Goal: Task Accomplishment & Management: Complete application form

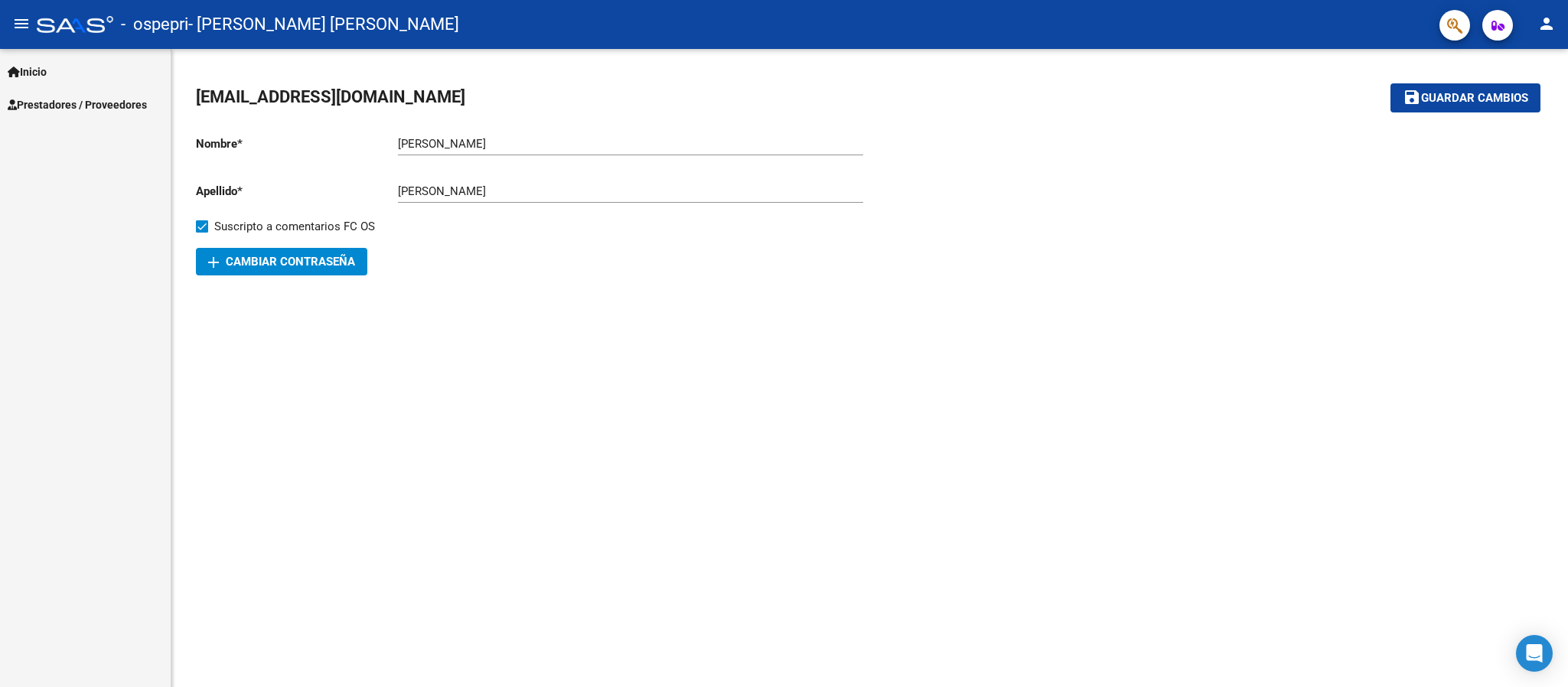
click at [93, 113] on link "Prestadores / Proveedores" at bounding box center [85, 104] width 171 height 33
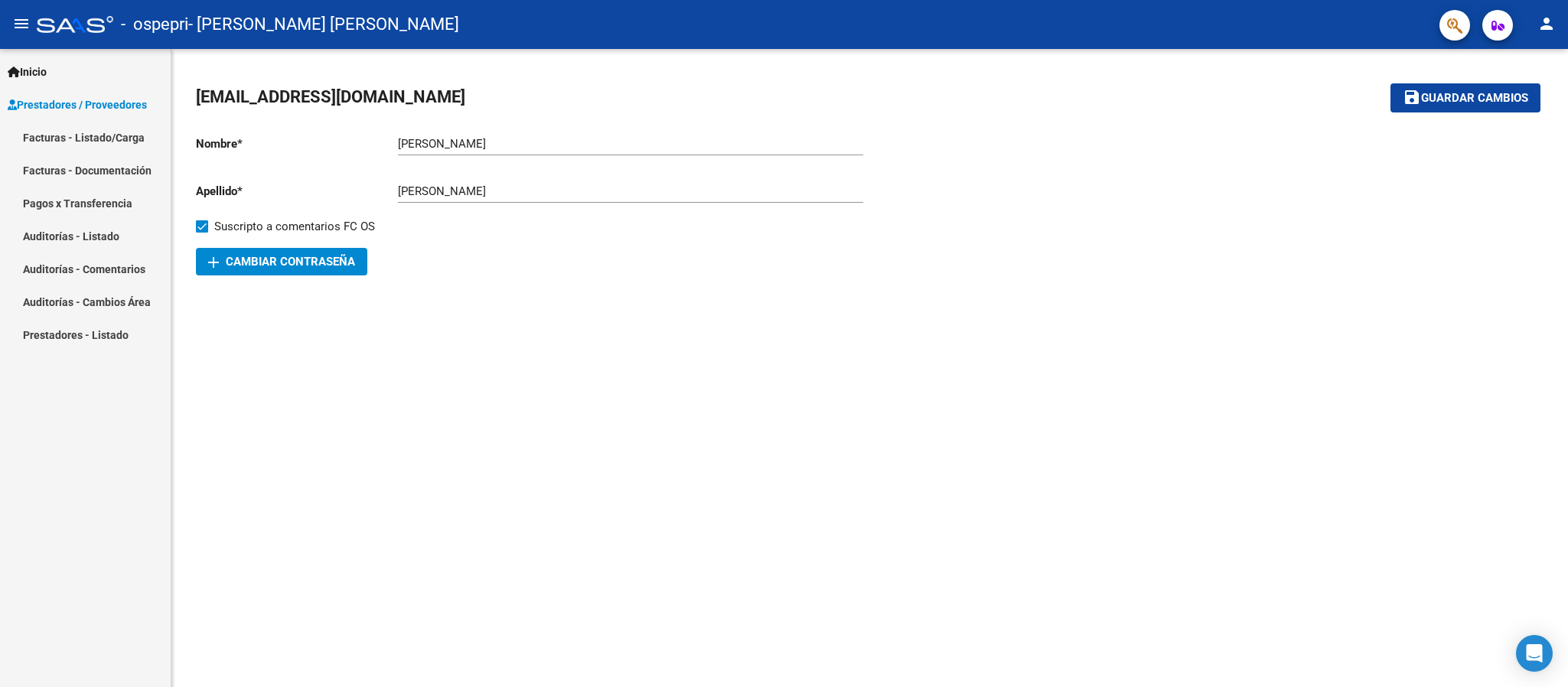
click at [102, 135] on link "Facturas - Listado/Carga" at bounding box center [85, 137] width 171 height 33
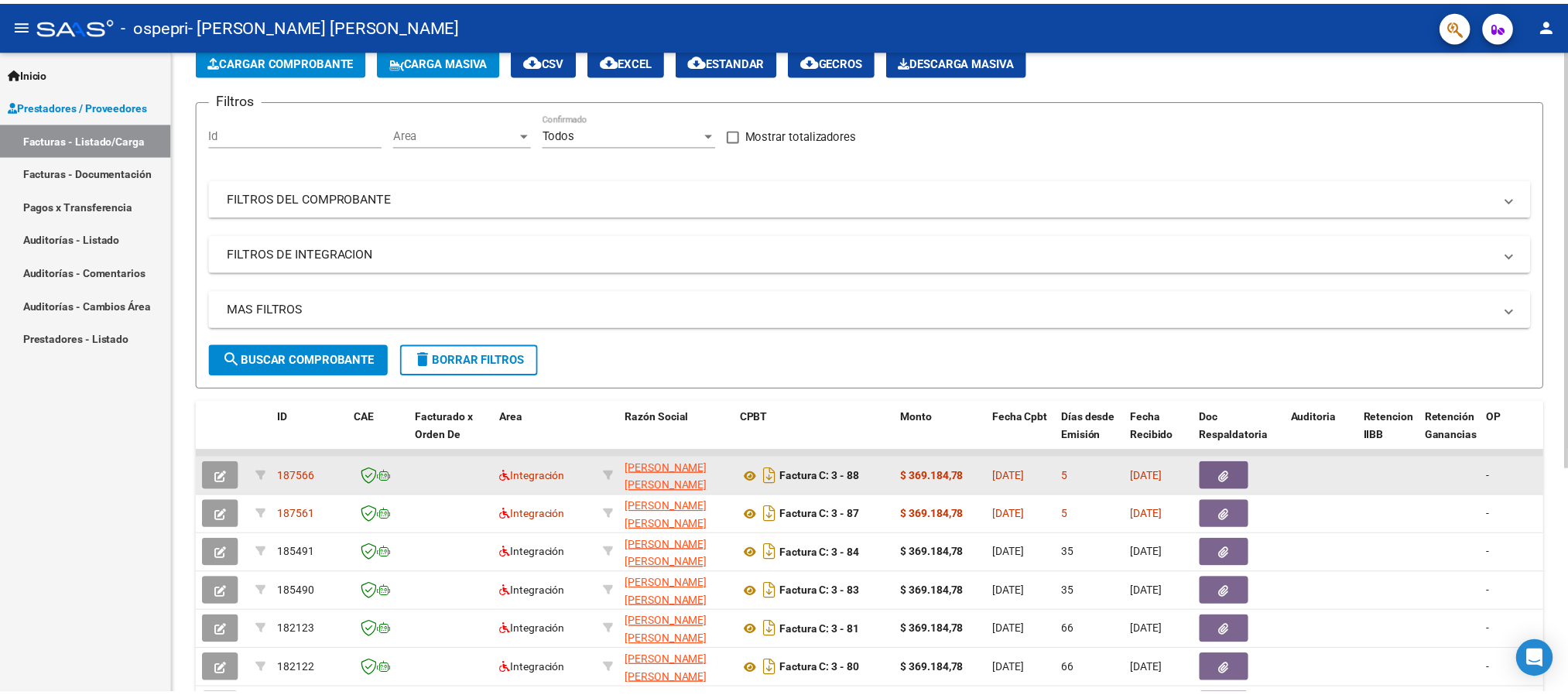
scroll to position [232, 0]
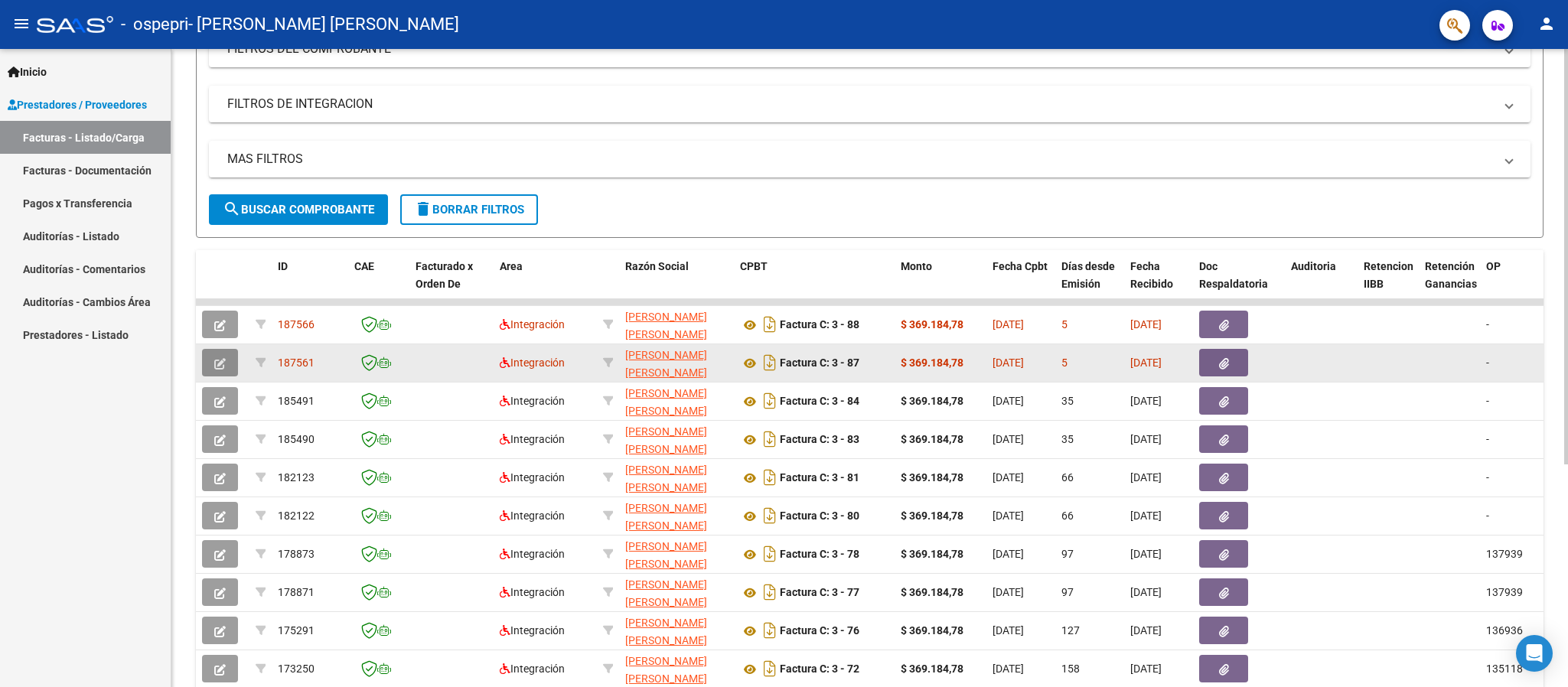
click at [211, 367] on button "button" at bounding box center [219, 363] width 36 height 27
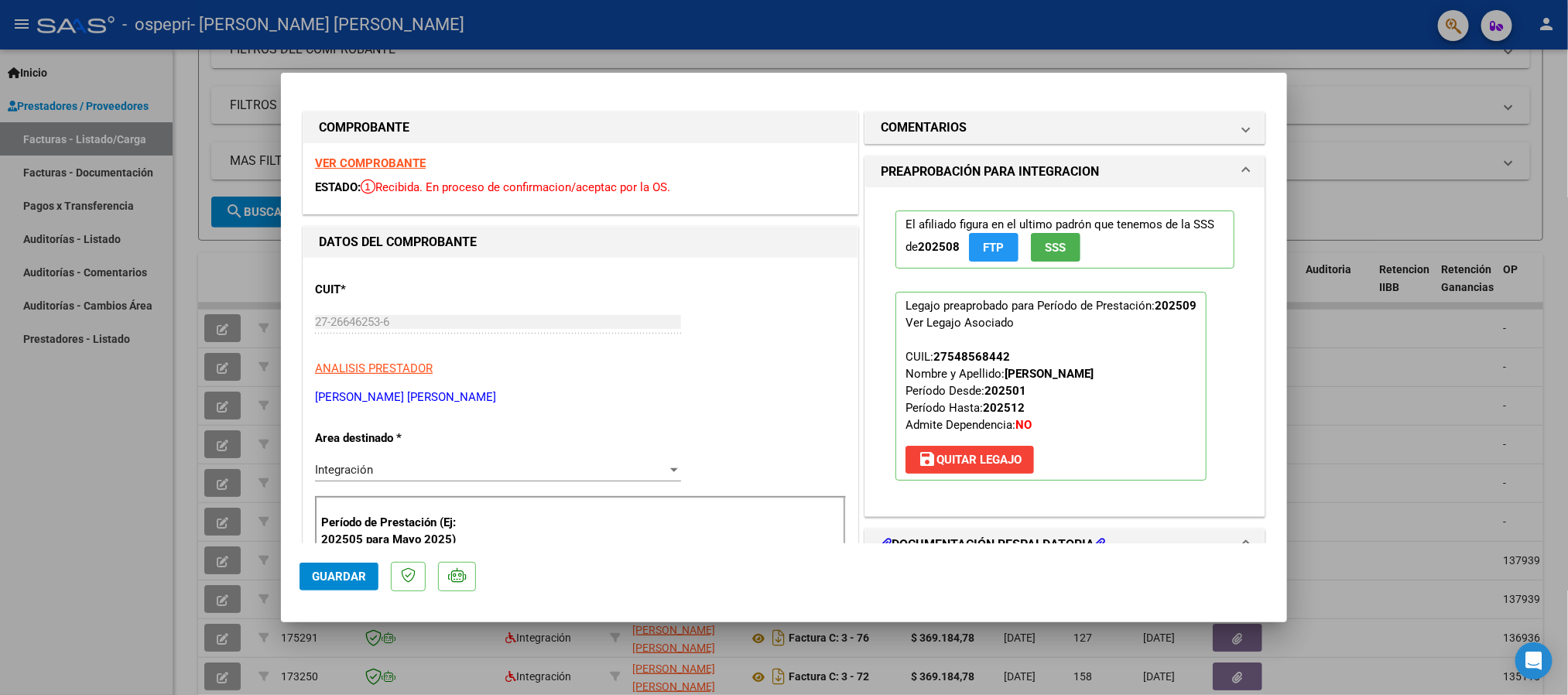
click at [379, 160] on strong "VER COMPROBANTE" at bounding box center [370, 163] width 111 height 14
type input "$ 0,00"
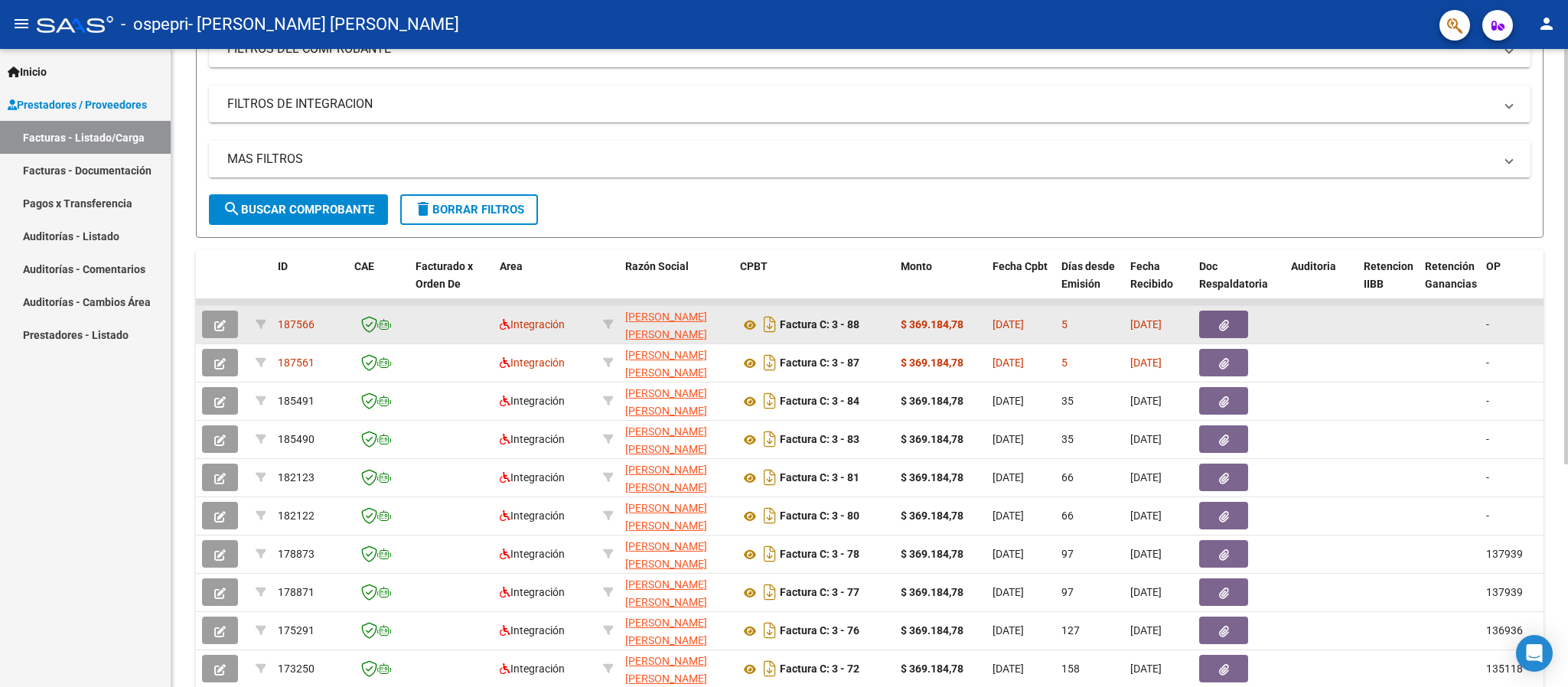
click at [215, 324] on icon "button" at bounding box center [220, 326] width 11 height 11
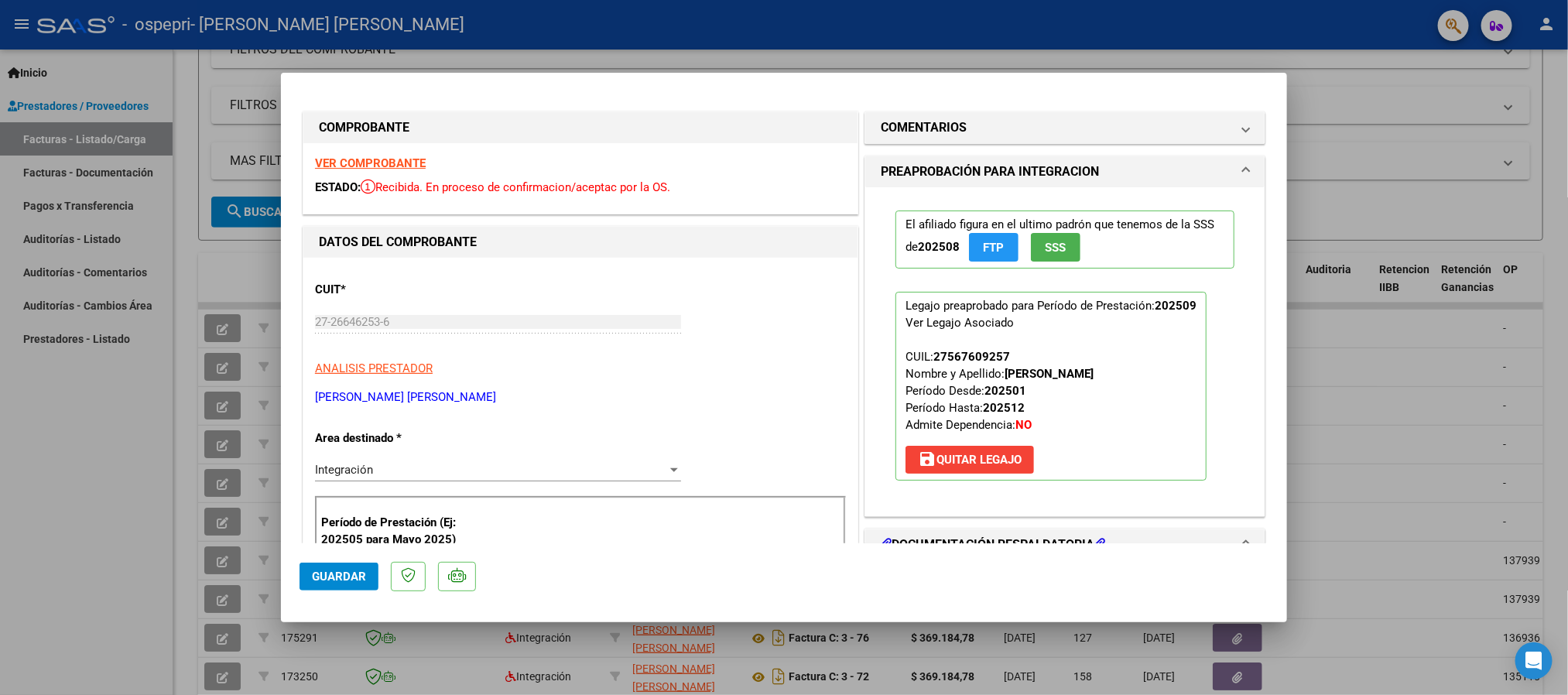
click at [361, 168] on strong "VER COMPROBANTE" at bounding box center [370, 163] width 111 height 14
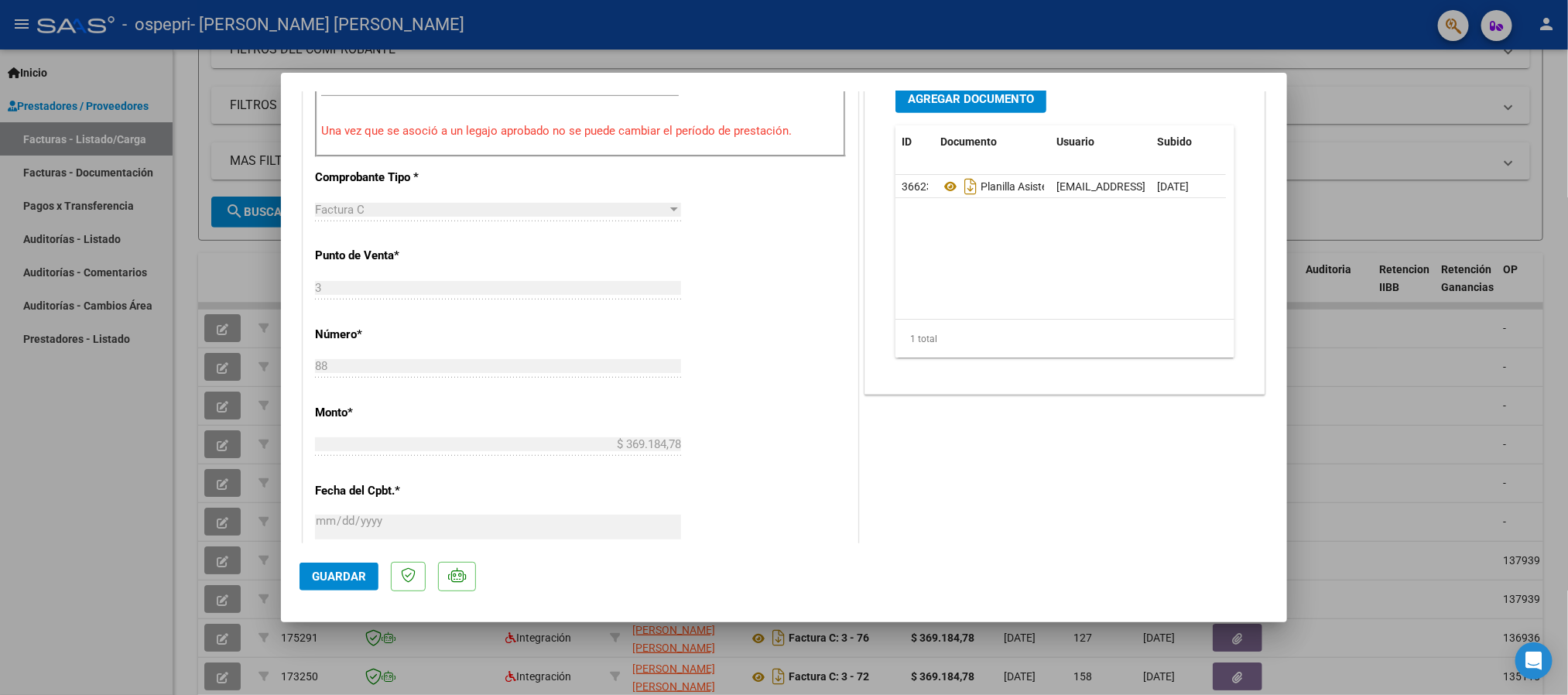
scroll to position [464, 0]
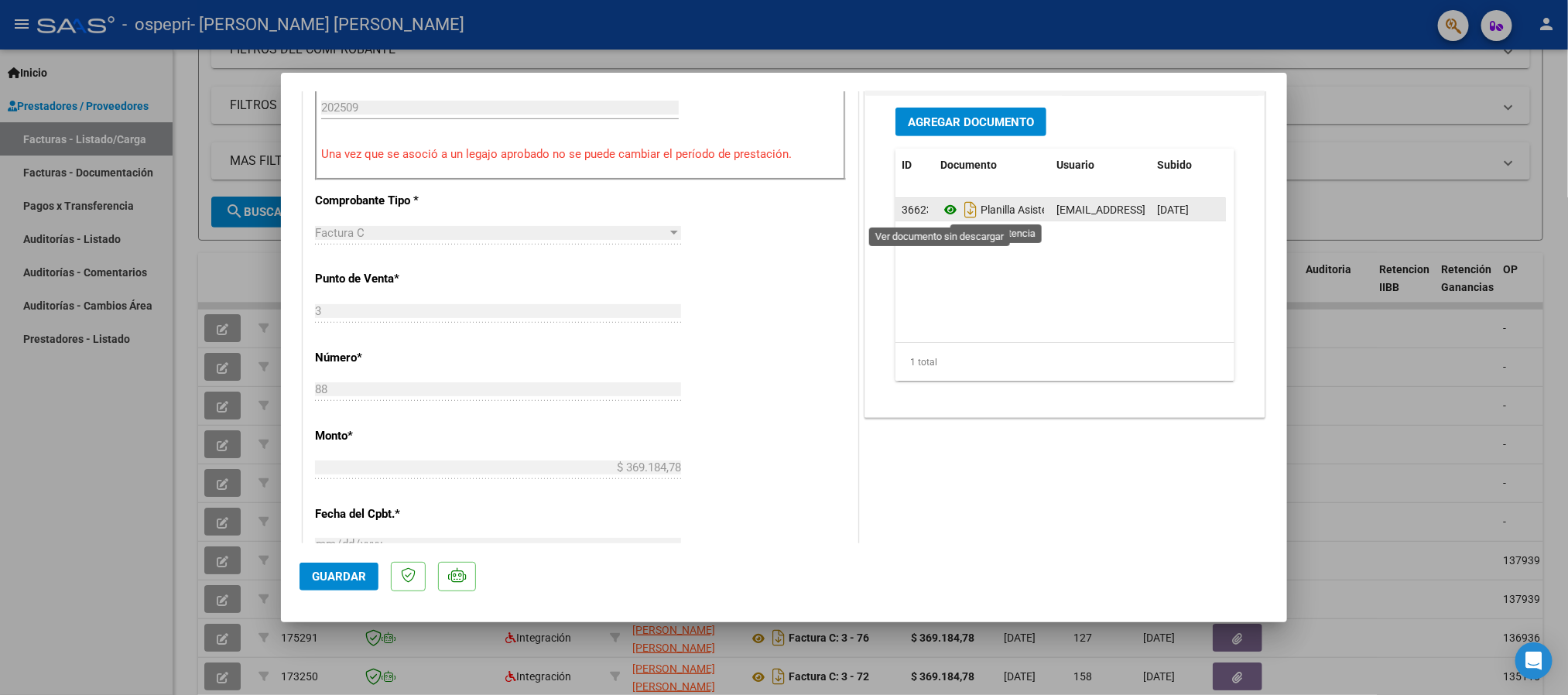
click at [941, 206] on icon at bounding box center [950, 210] width 20 height 19
type input "$ 0,00"
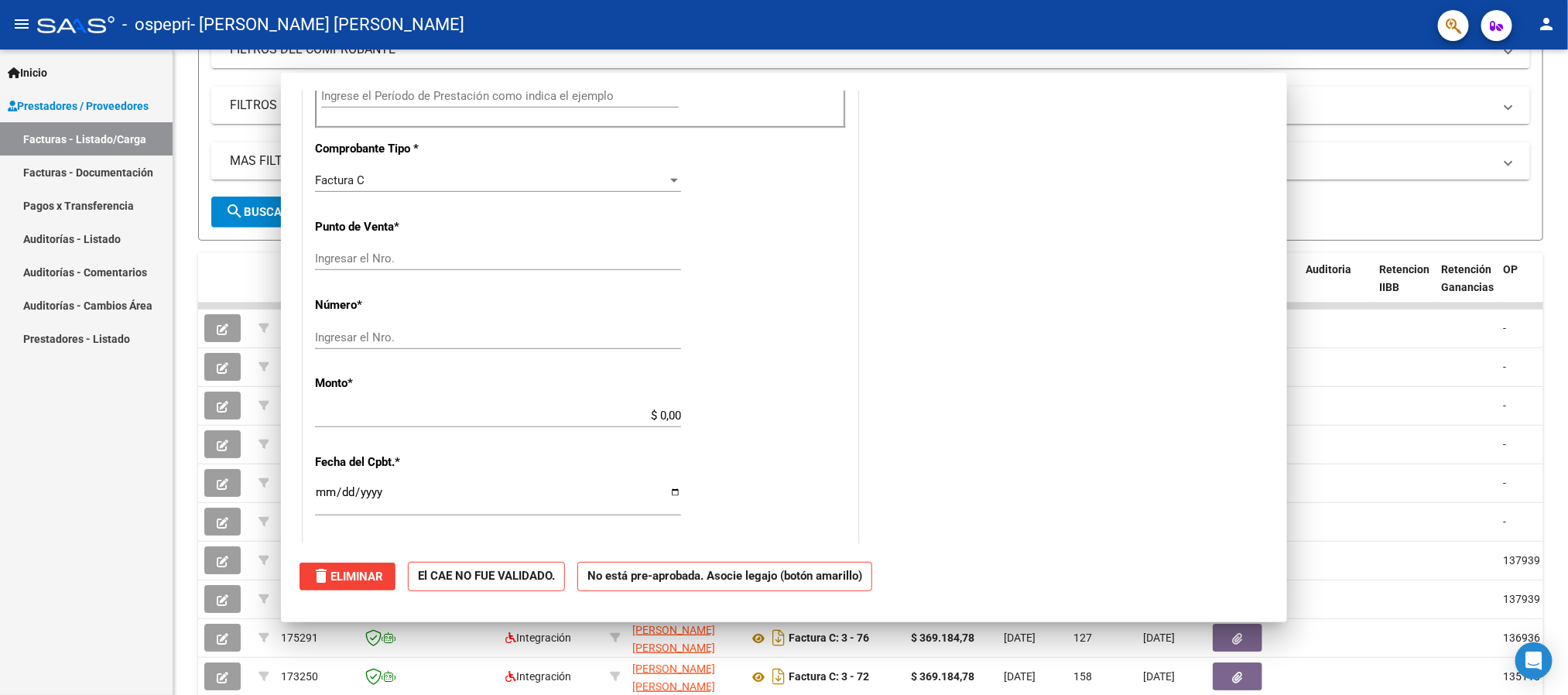
scroll to position [460, 0]
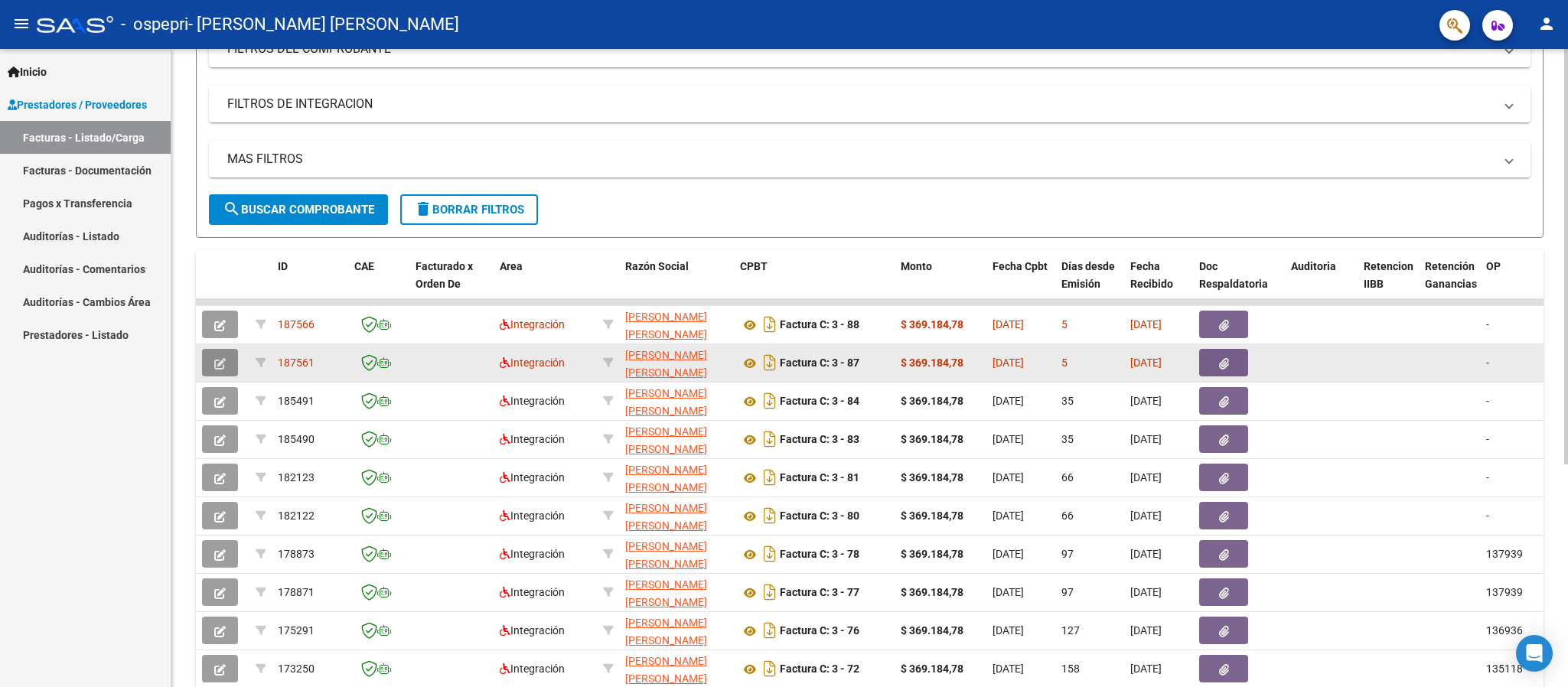
click at [228, 365] on button "button" at bounding box center [219, 363] width 36 height 27
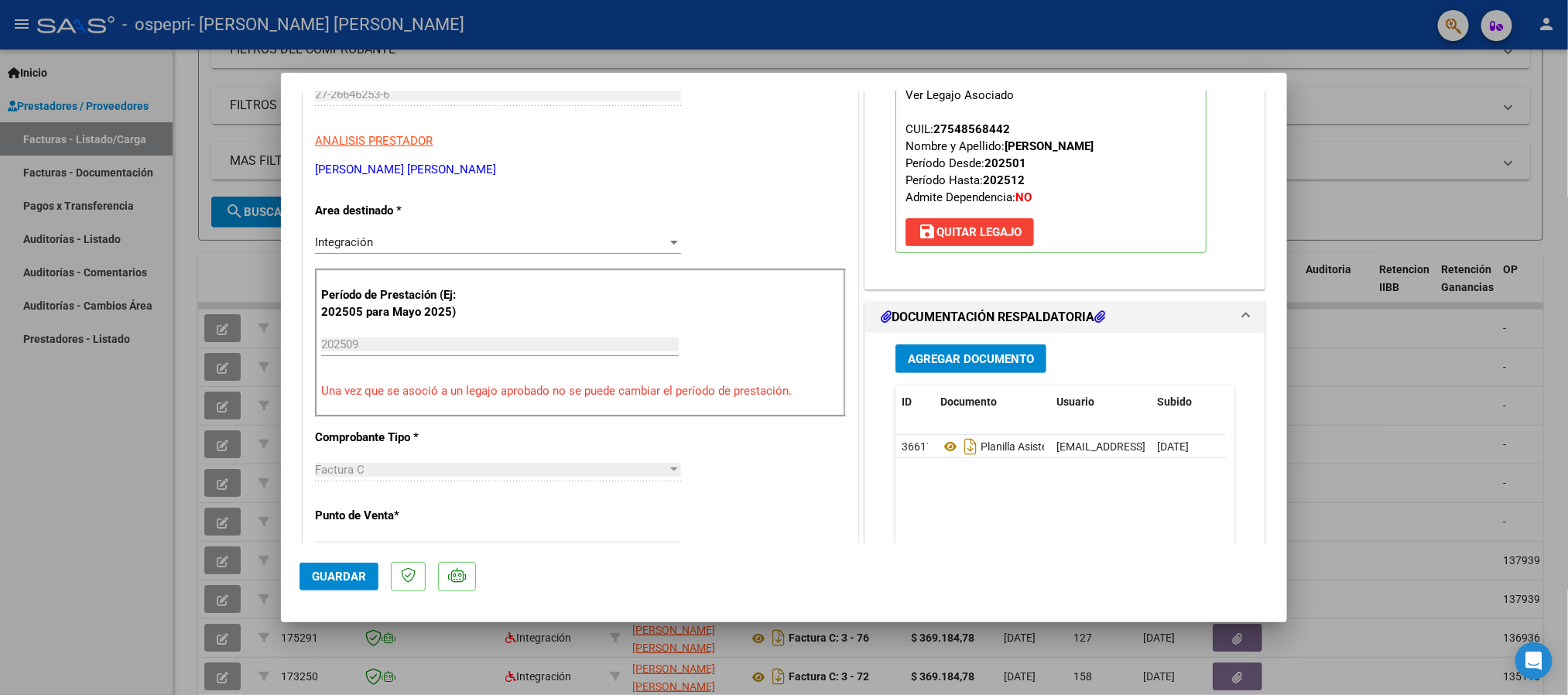
scroll to position [232, 0]
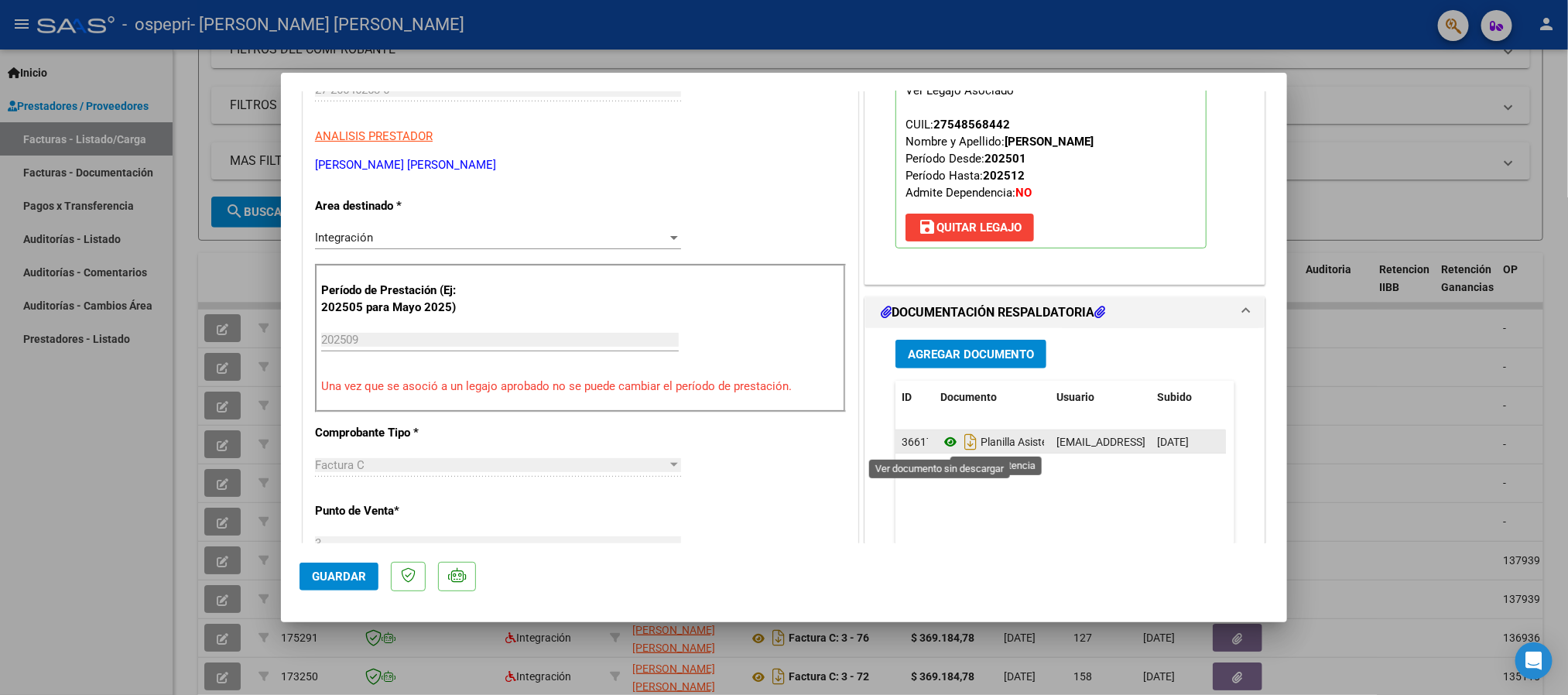
click at [941, 436] on icon at bounding box center [950, 441] width 20 height 19
